Goal: Task Accomplishment & Management: Use online tool/utility

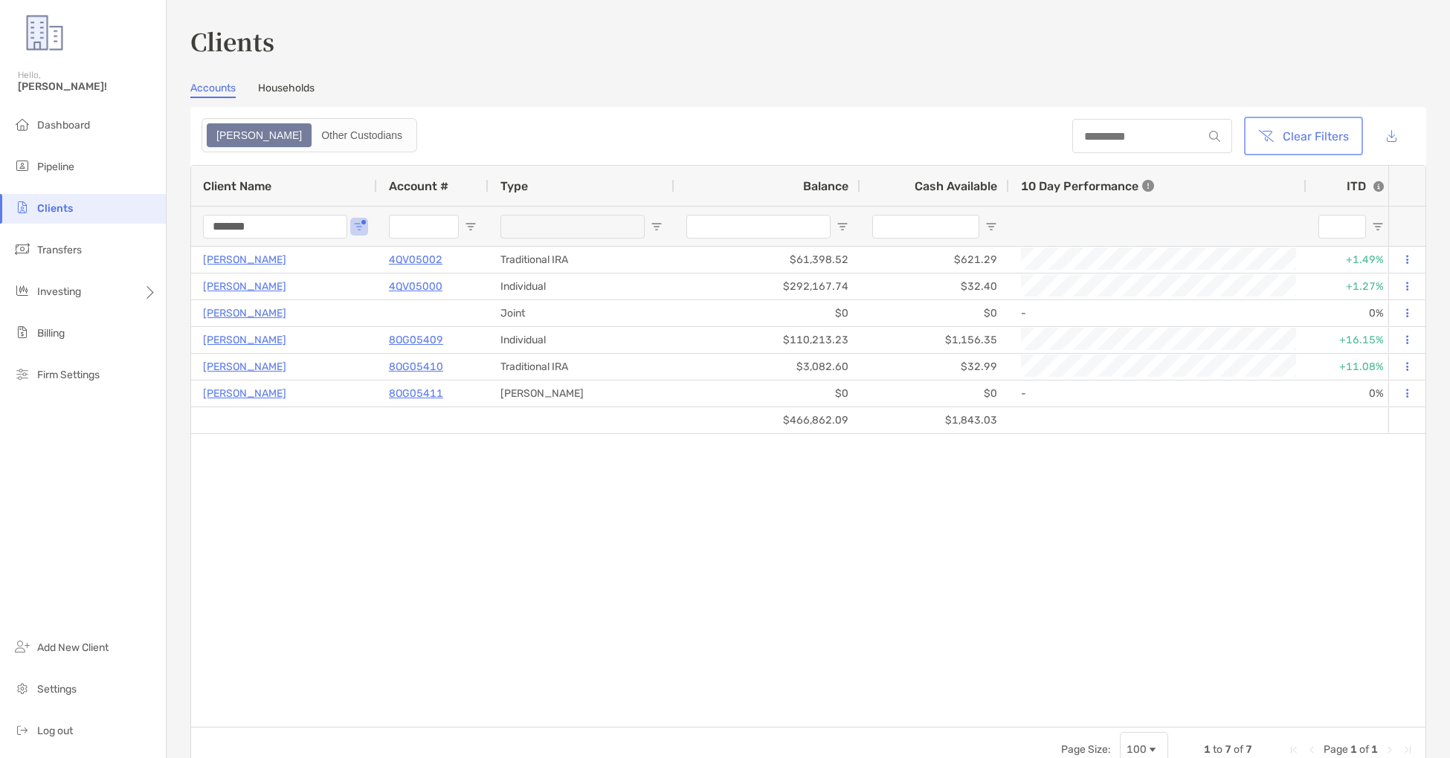
click at [1327, 133] on button "Clear Filters" at bounding box center [1303, 136] width 113 height 33
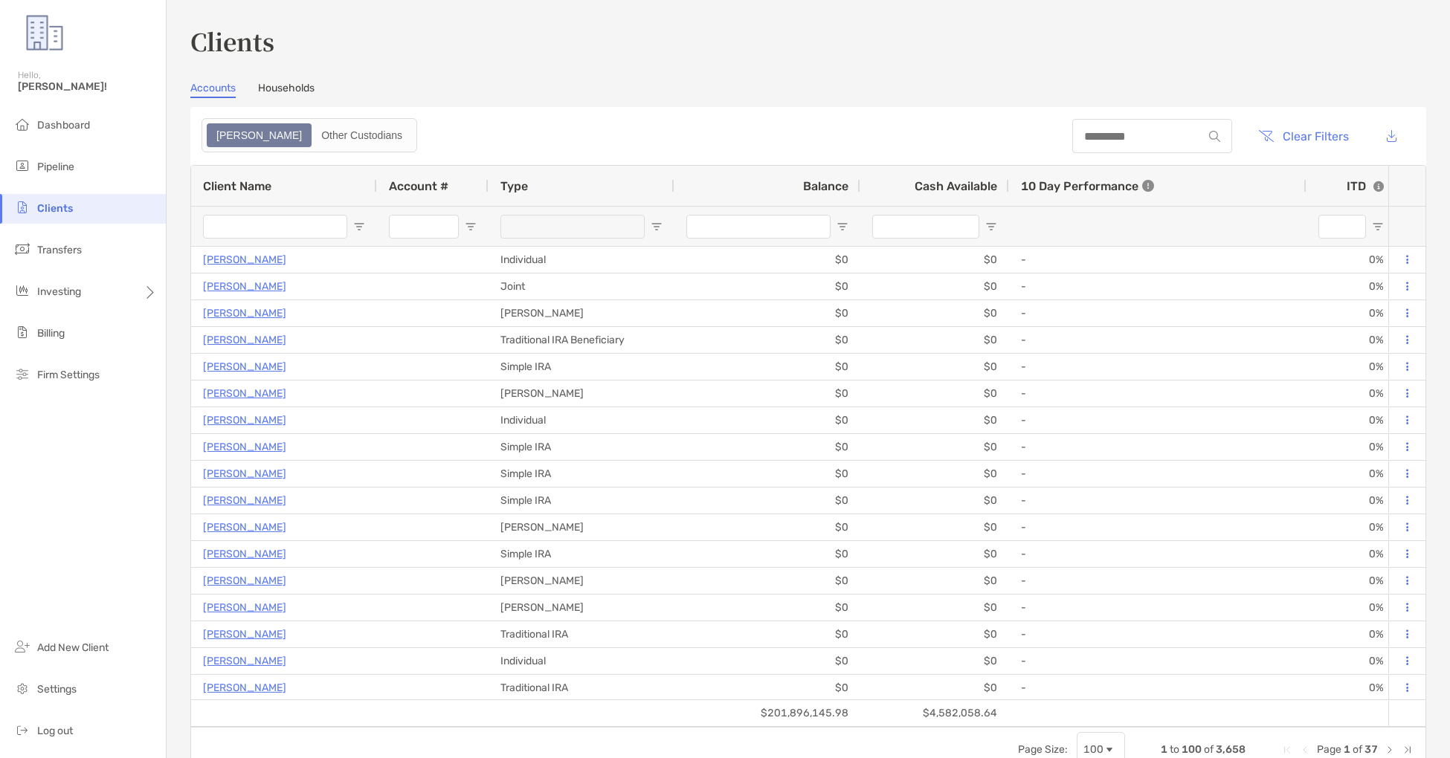
click at [326, 228] on input "Client Name Filter Input" at bounding box center [275, 227] width 144 height 24
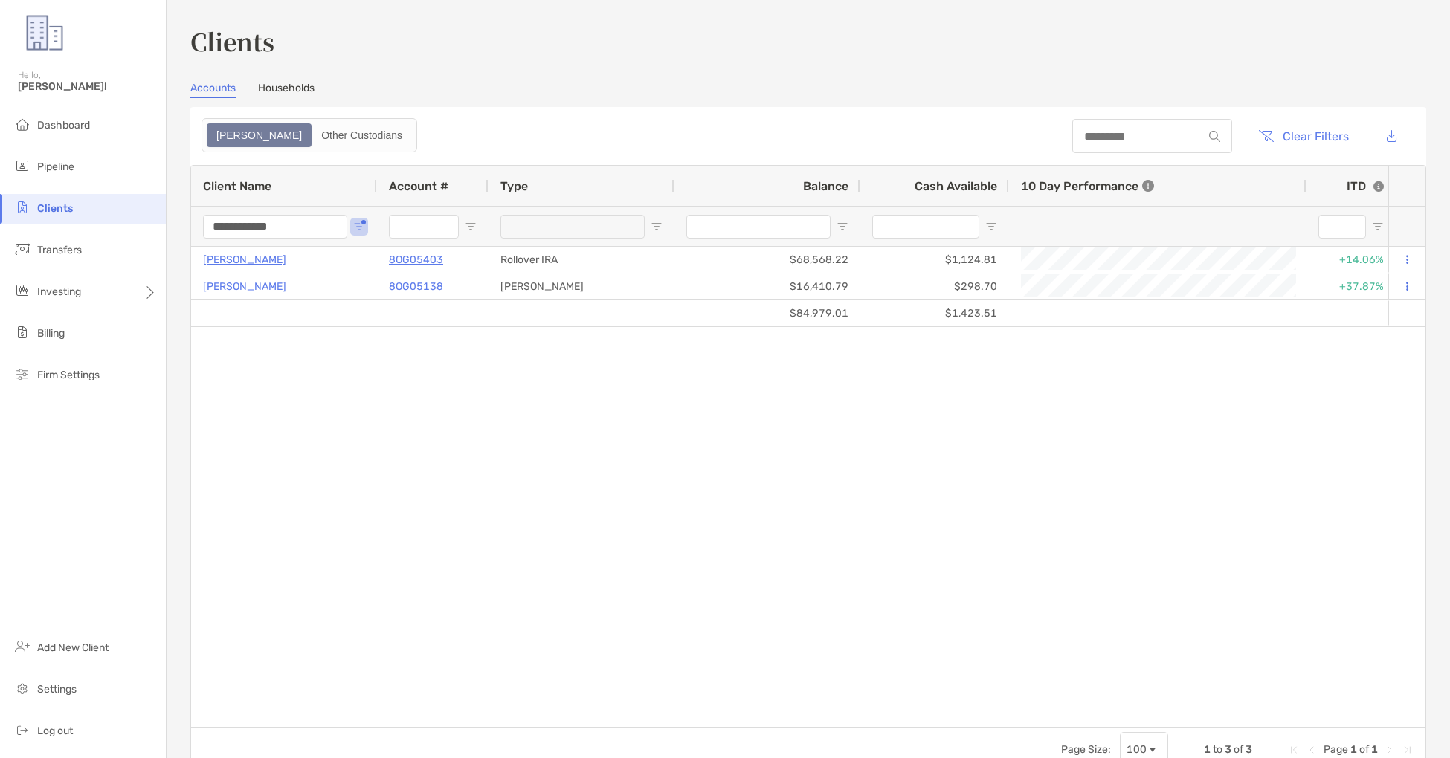
type input "**********"
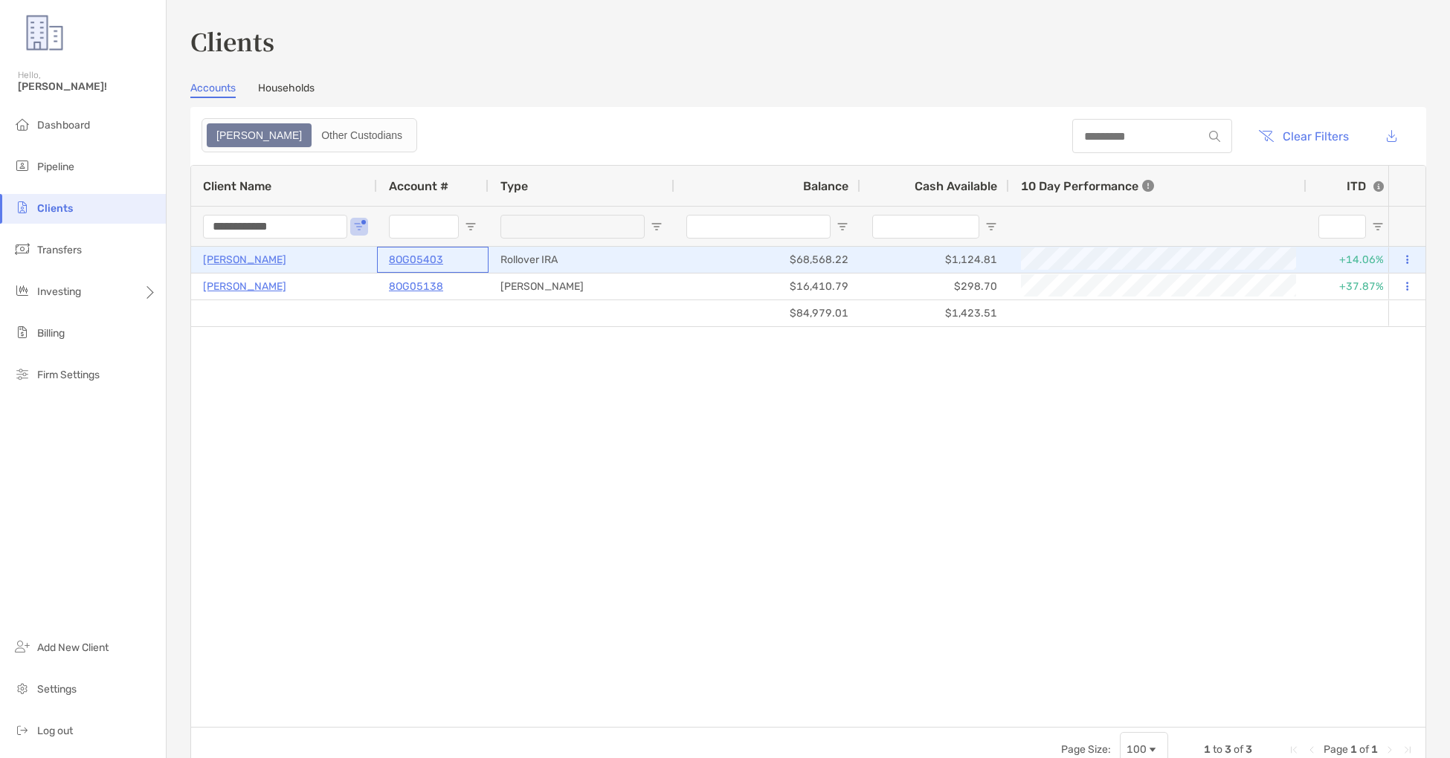
click at [436, 257] on p "8OG05403" at bounding box center [416, 260] width 54 height 19
click at [427, 260] on p "8OG05403" at bounding box center [416, 260] width 54 height 19
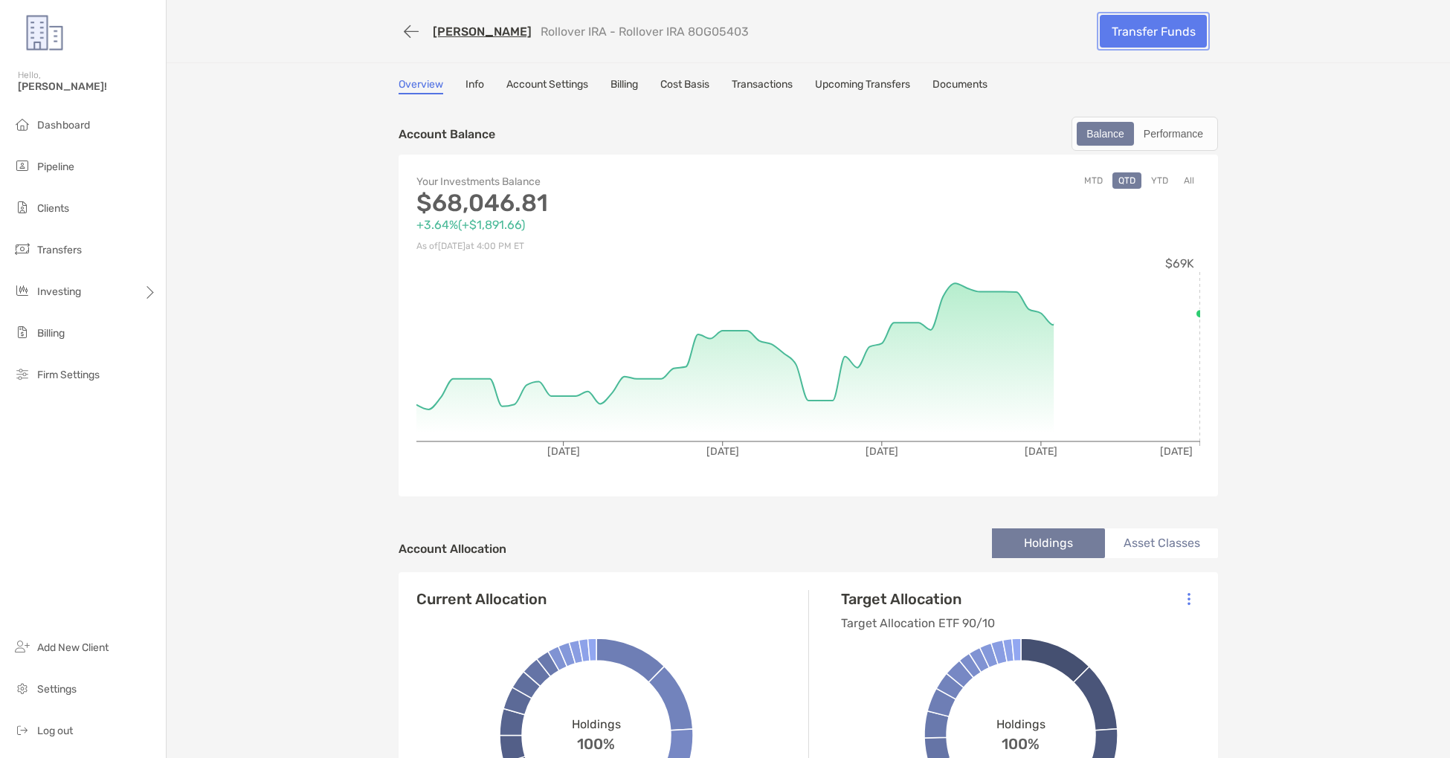
click at [1147, 28] on link "Transfer Funds" at bounding box center [1153, 31] width 107 height 33
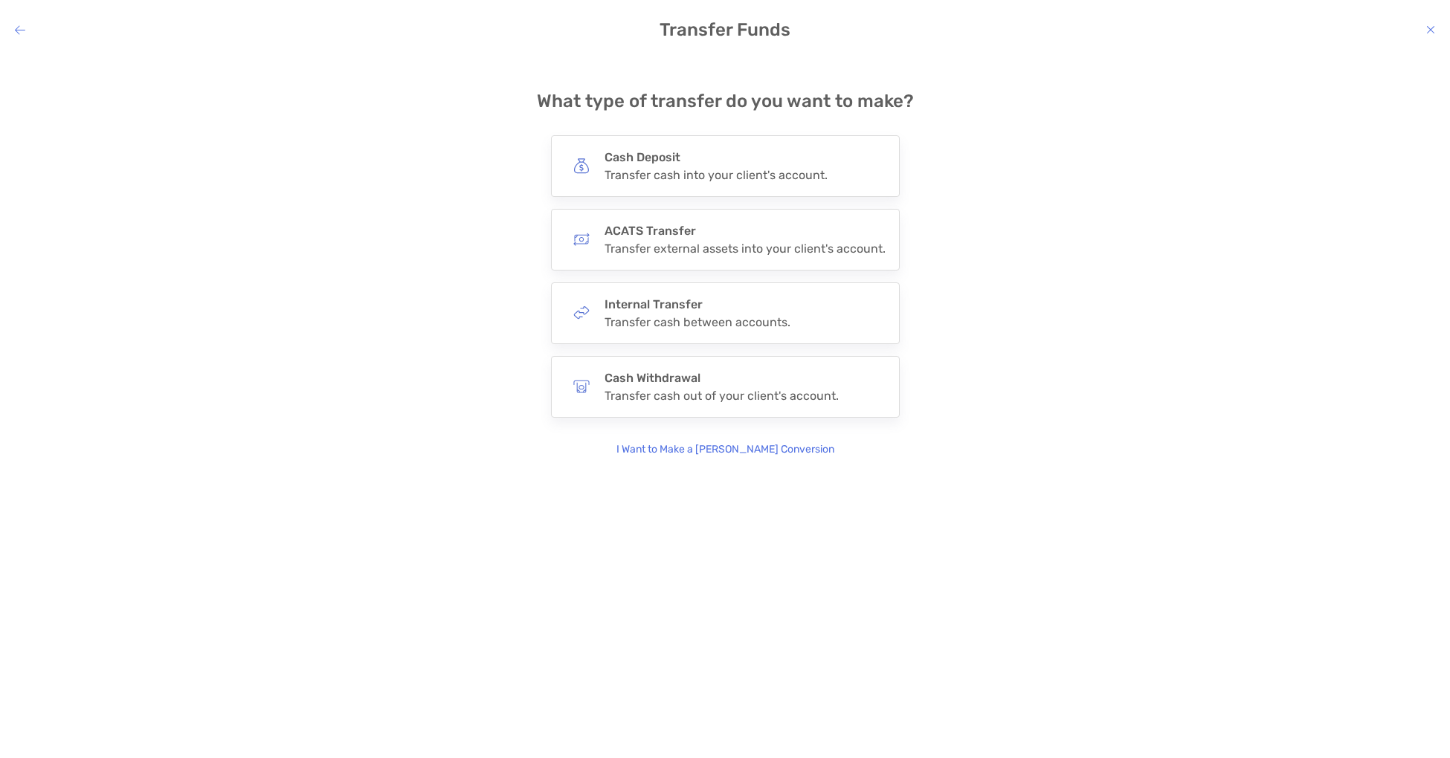
click at [767, 457] on div "**********" at bounding box center [725, 395] width 1450 height 681
click at [766, 447] on p "I Want to Make a [PERSON_NAME] Conversion" at bounding box center [725, 450] width 218 height 16
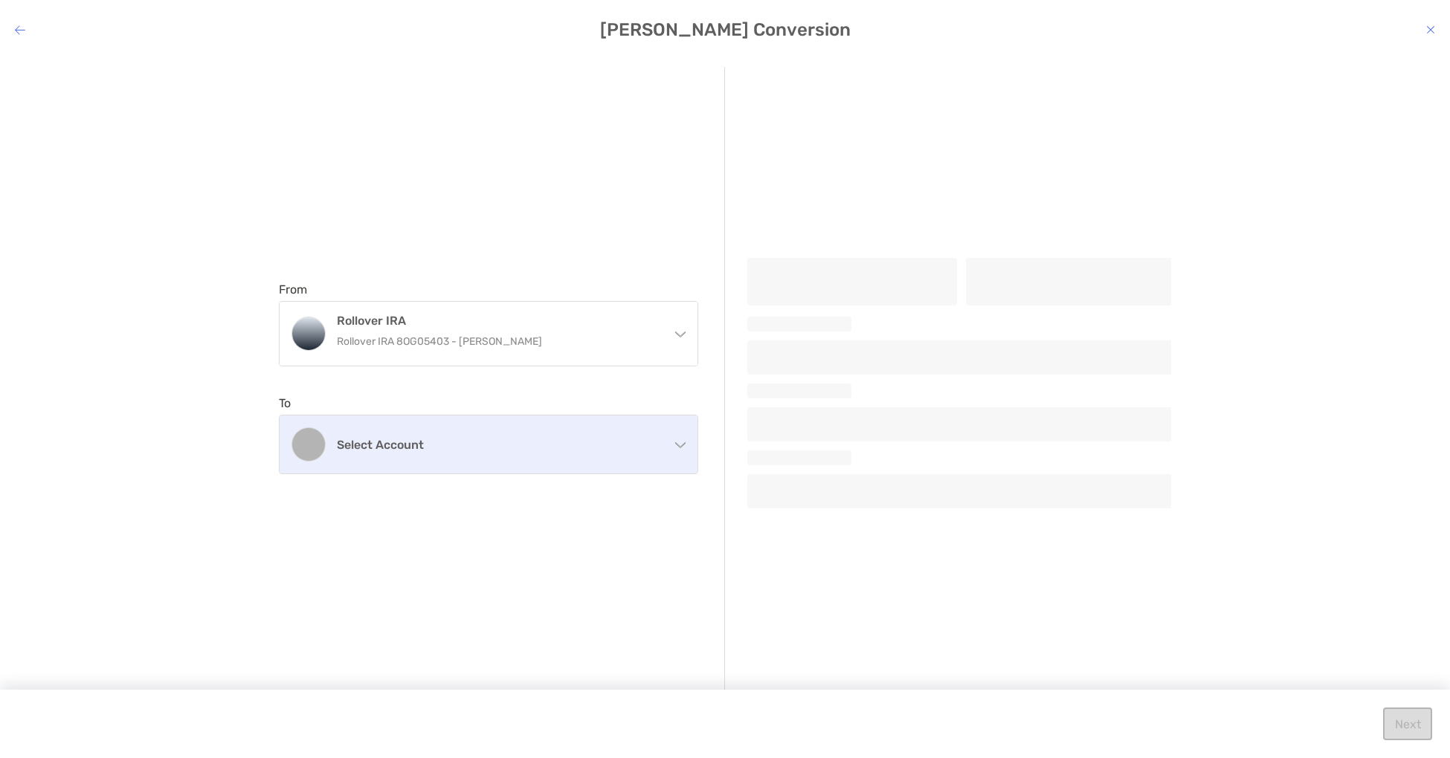
click at [601, 444] on h4 "Select account" at bounding box center [497, 445] width 321 height 14
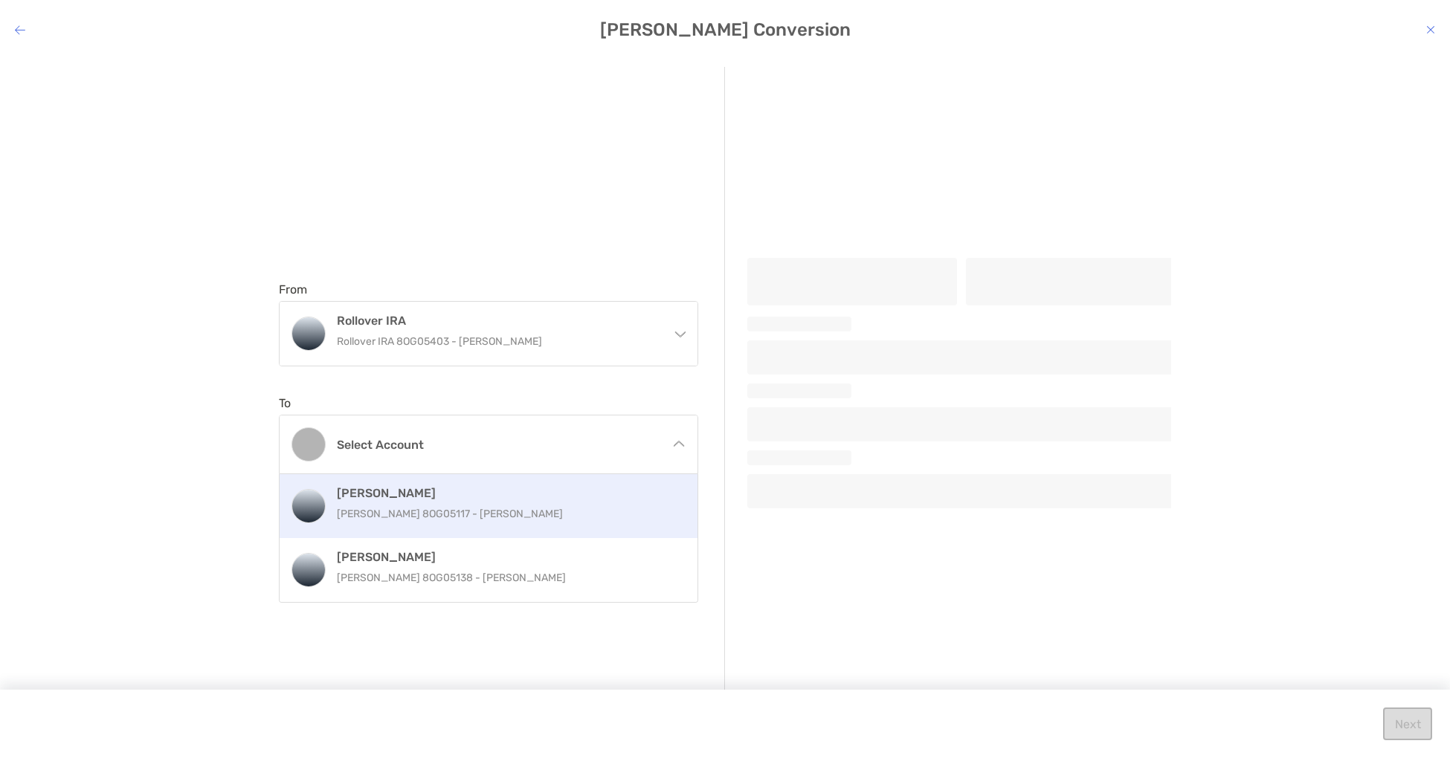
click at [586, 512] on p "[PERSON_NAME] 8OG05117 - [PERSON_NAME]" at bounding box center [504, 514] width 335 height 19
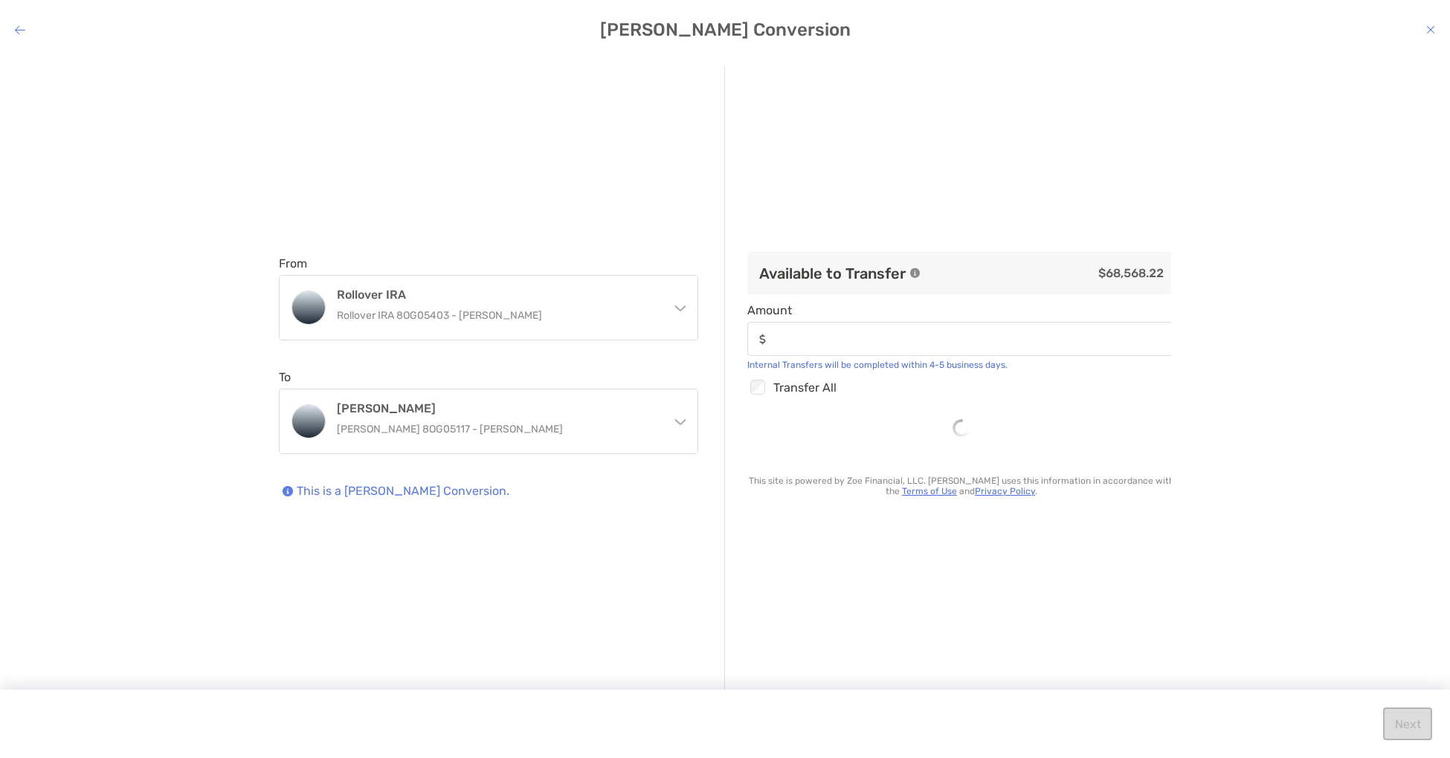
click at [935, 327] on div "modal" at bounding box center [961, 339] width 428 height 34
click at [935, 333] on input "Amount" at bounding box center [972, 339] width 401 height 13
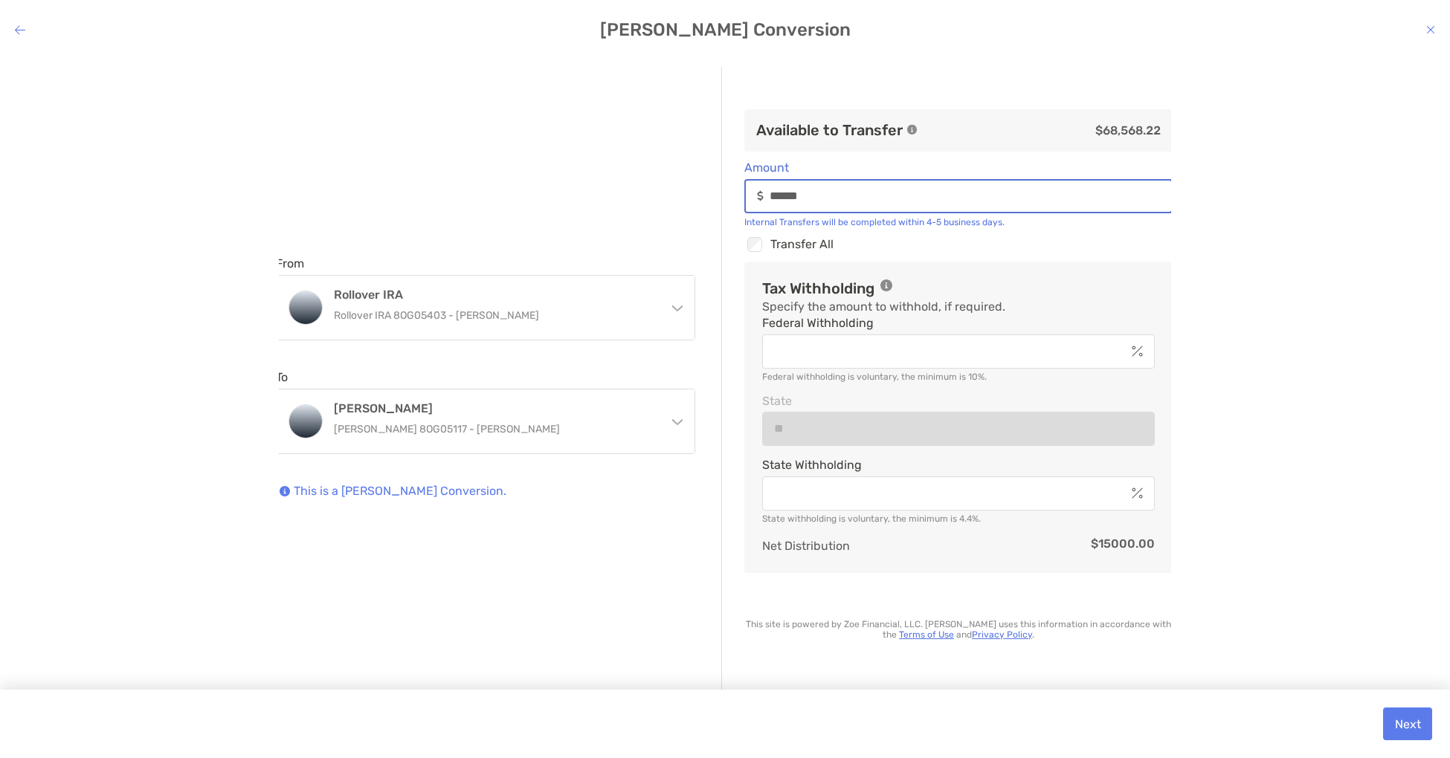
type input "******"
click at [19, 28] on icon "modal" at bounding box center [20, 30] width 10 height 12
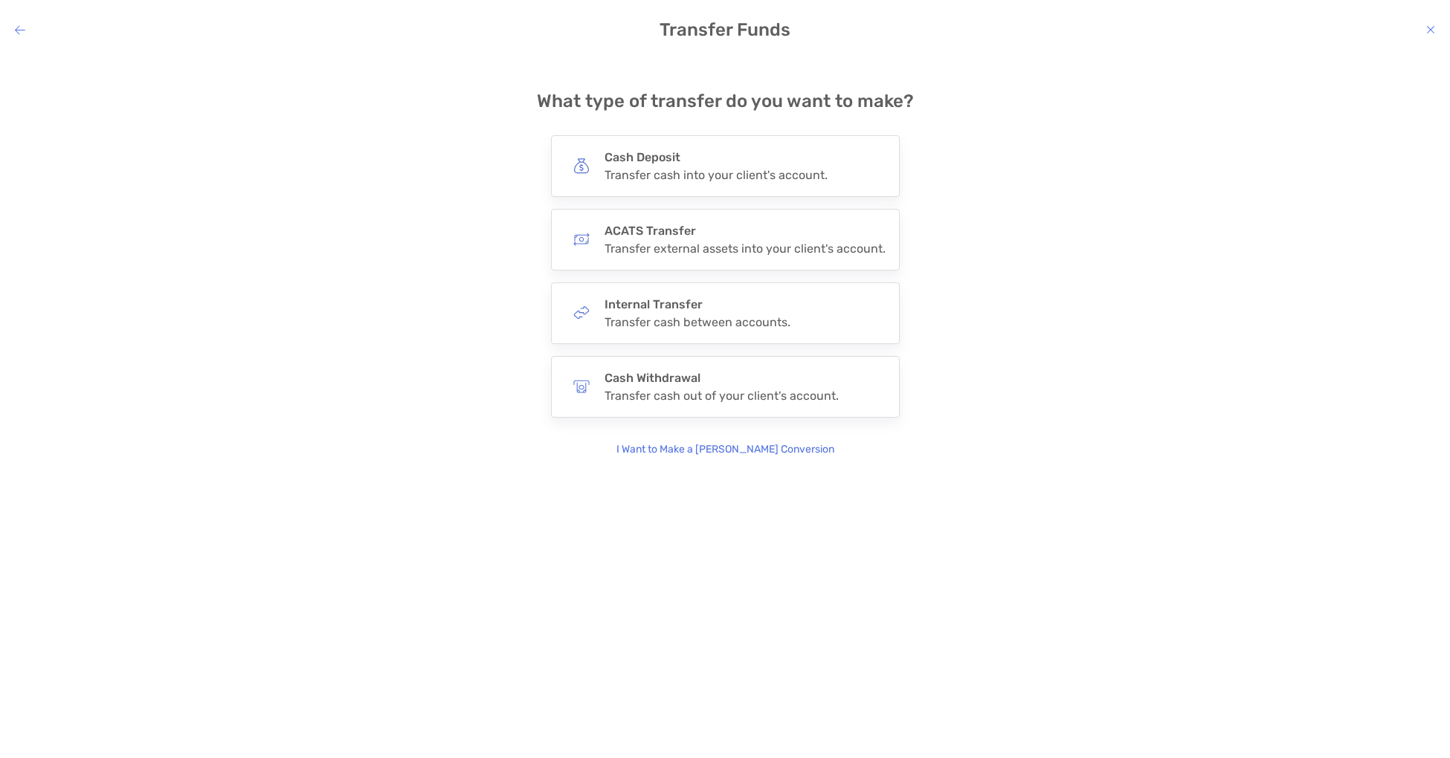
click at [764, 445] on p "I Want to Make a [PERSON_NAME] Conversion" at bounding box center [725, 450] width 218 height 16
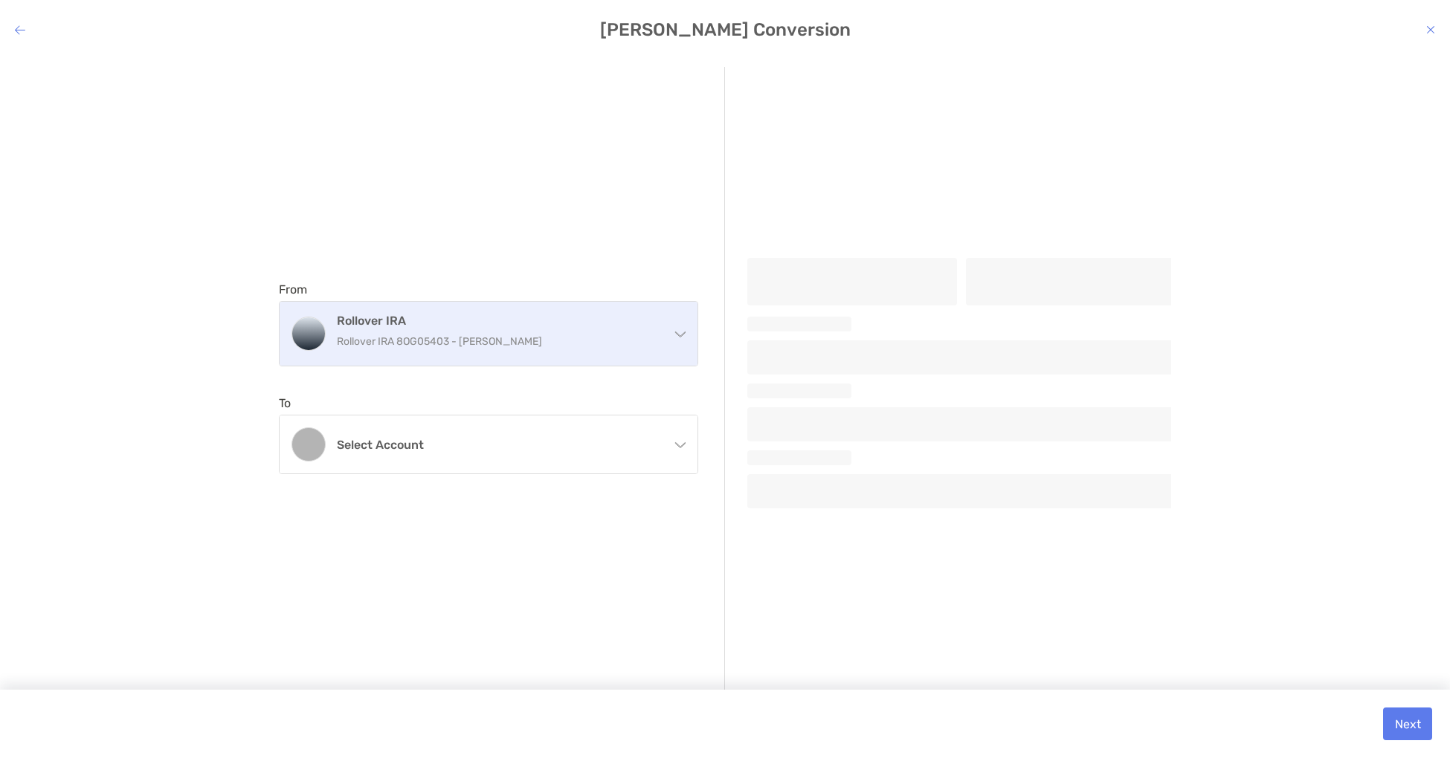
click at [542, 336] on p "Rollover IRA 8OG05403 - [PERSON_NAME]" at bounding box center [497, 341] width 321 height 19
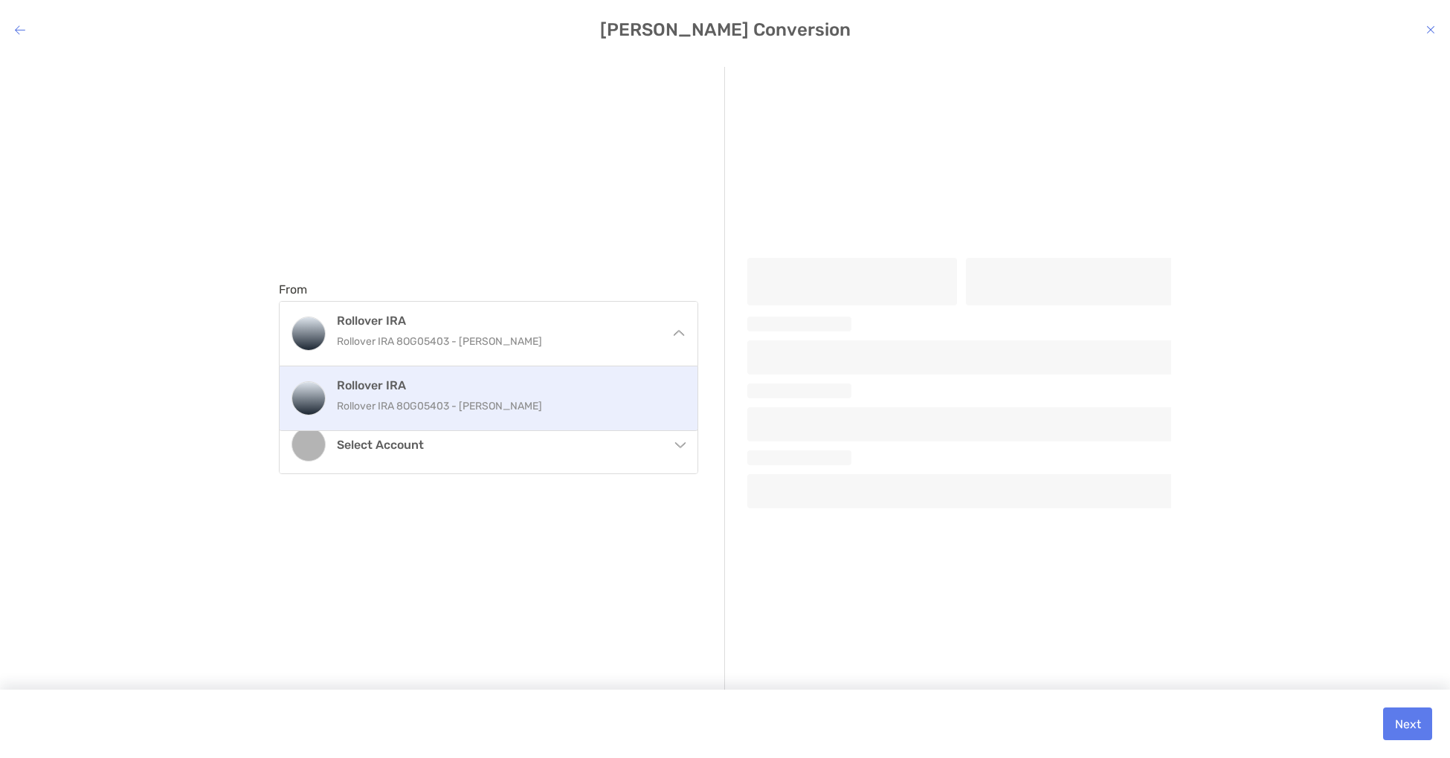
click at [545, 396] on div "Rollover IRA Rollover IRA 8OG05403 - [PERSON_NAME]" at bounding box center [504, 398] width 335 height 40
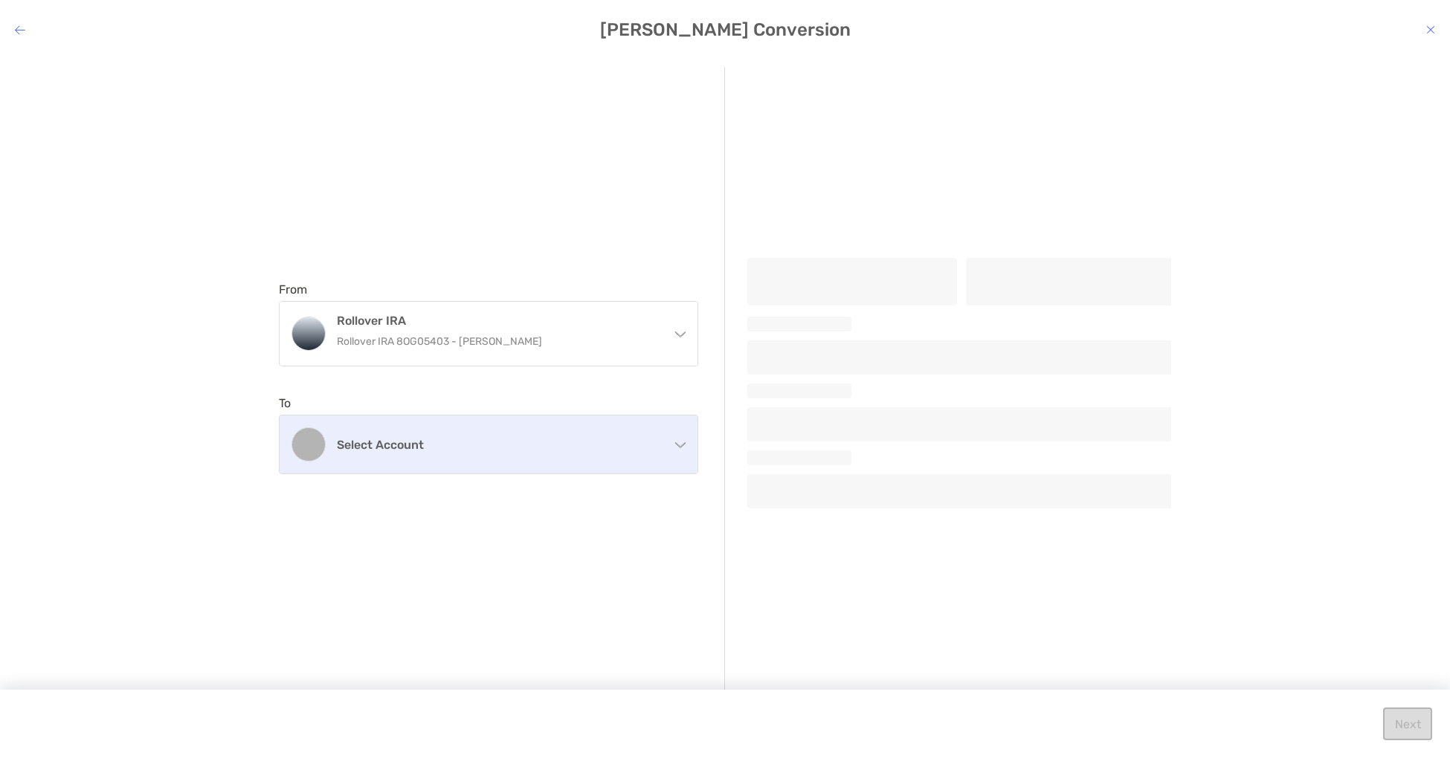
click at [546, 455] on div "Select account" at bounding box center [489, 445] width 418 height 58
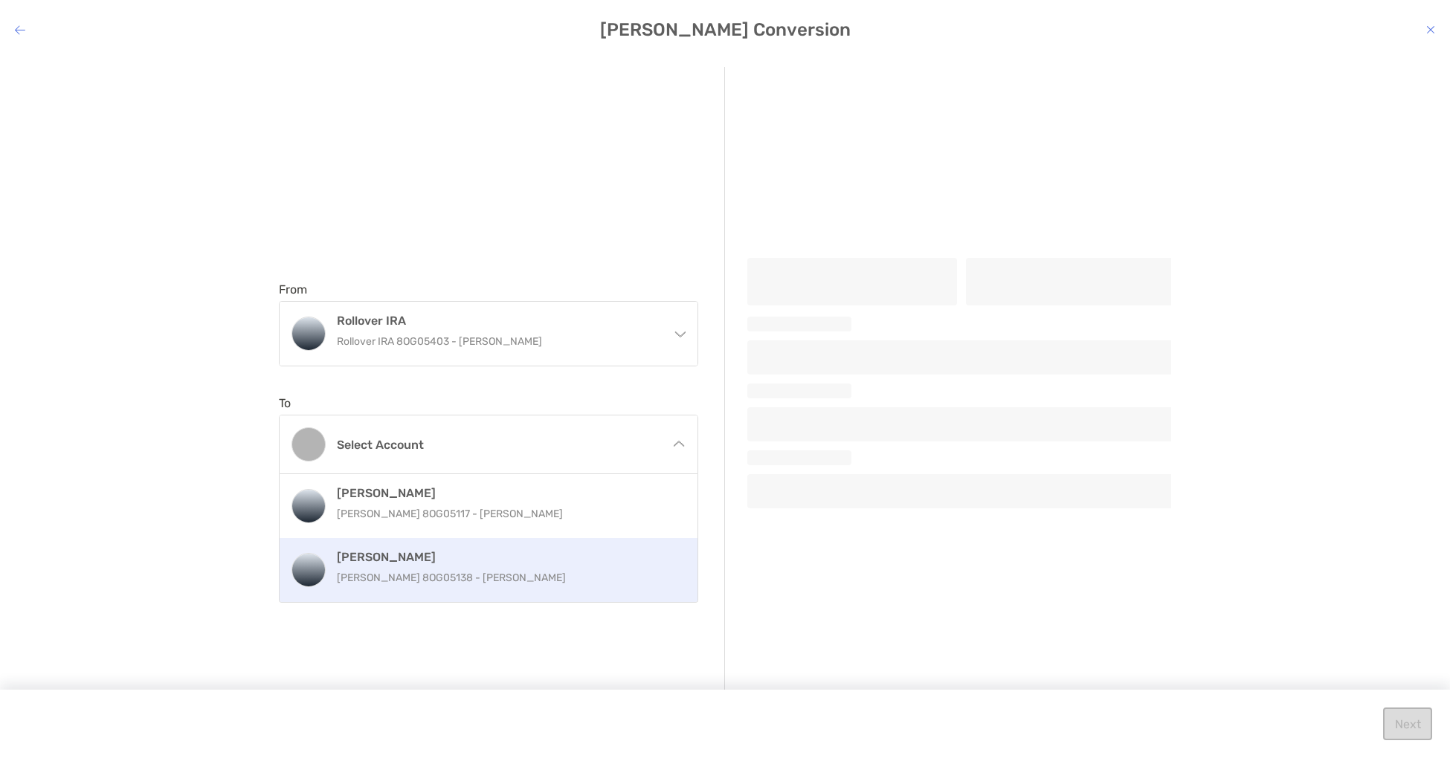
click at [535, 566] on div "[PERSON_NAME] [PERSON_NAME] 8OG05138 - [PERSON_NAME]" at bounding box center [504, 570] width 335 height 40
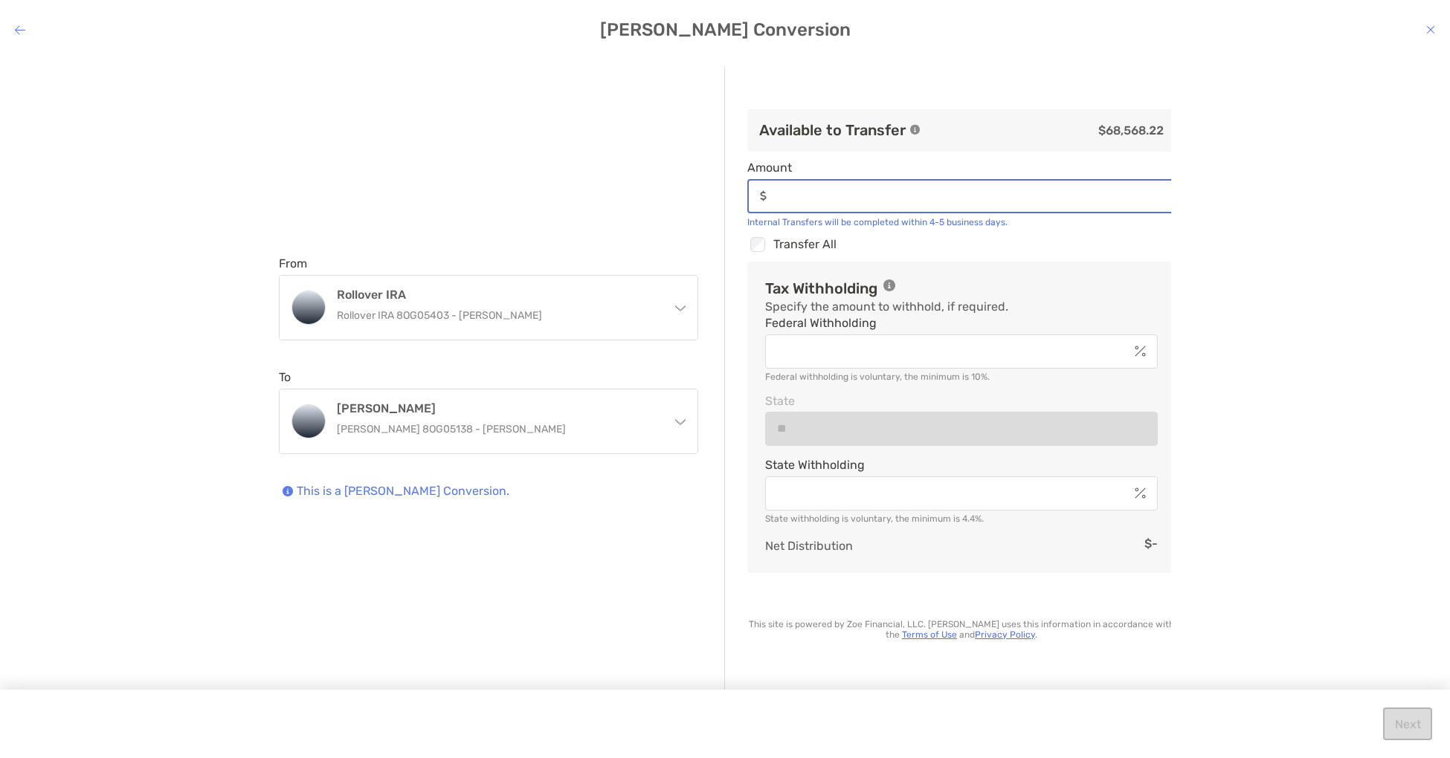
click at [872, 198] on input "Amount" at bounding box center [972, 196] width 401 height 13
type input "******"
